Goal: Information Seeking & Learning: Learn about a topic

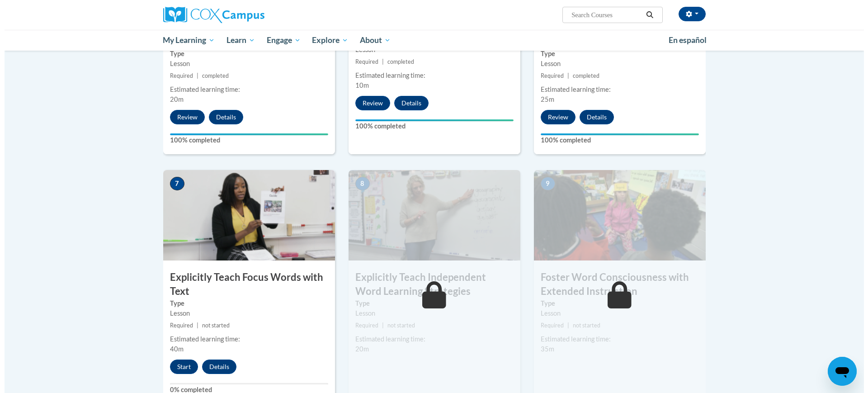
scroll to position [622, 0]
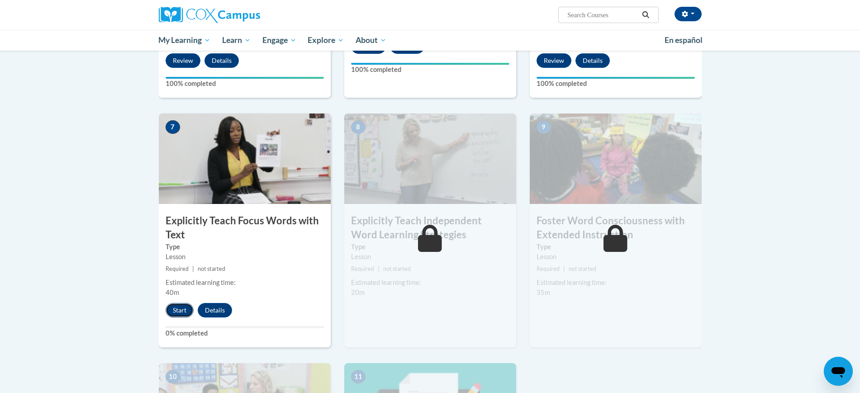
click at [175, 310] on button "Start" at bounding box center [180, 310] width 28 height 14
